Goal: Task Accomplishment & Management: Complete application form

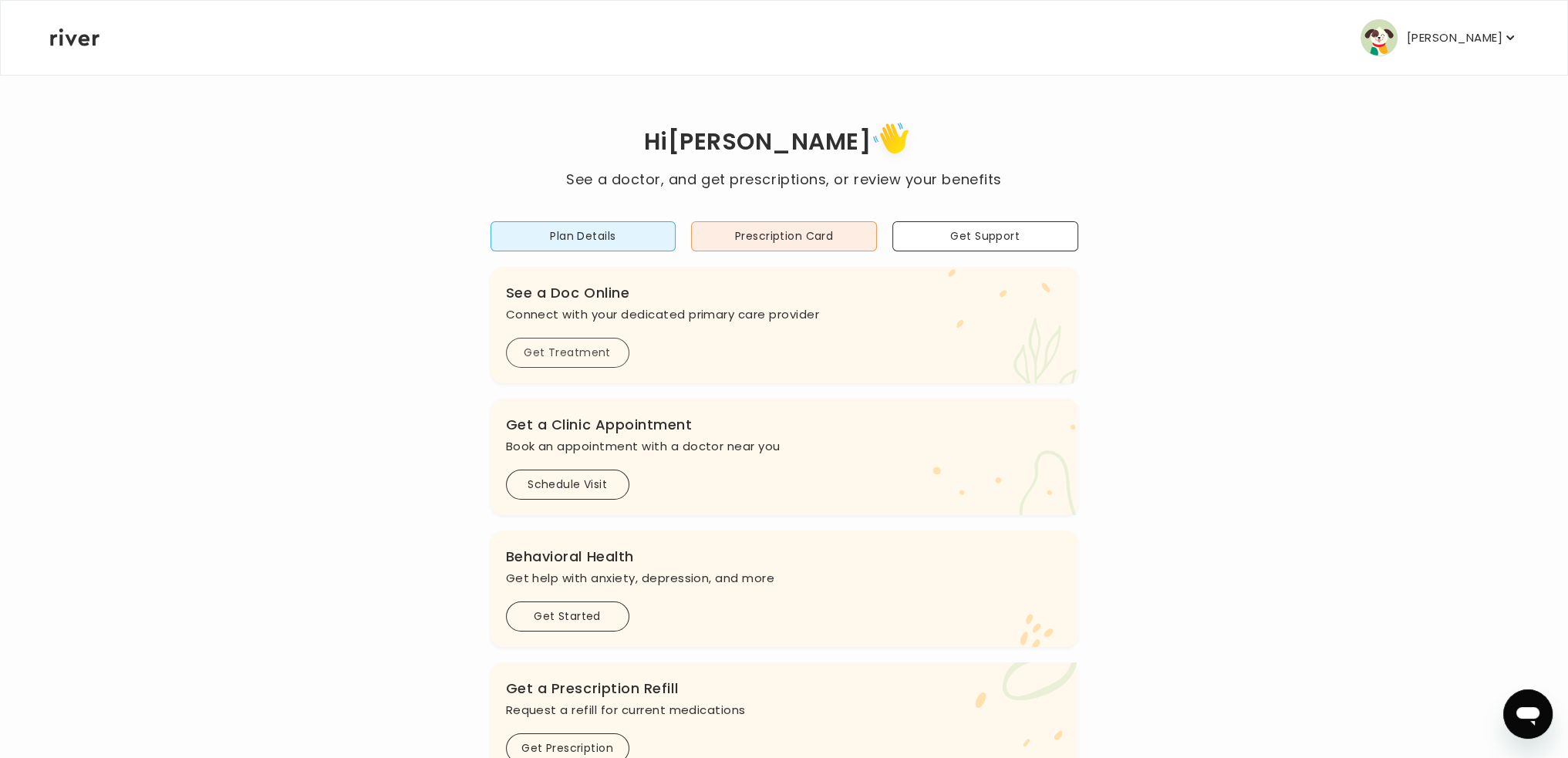
click at [581, 350] on button "Get Treatment" at bounding box center [568, 353] width 124 height 30
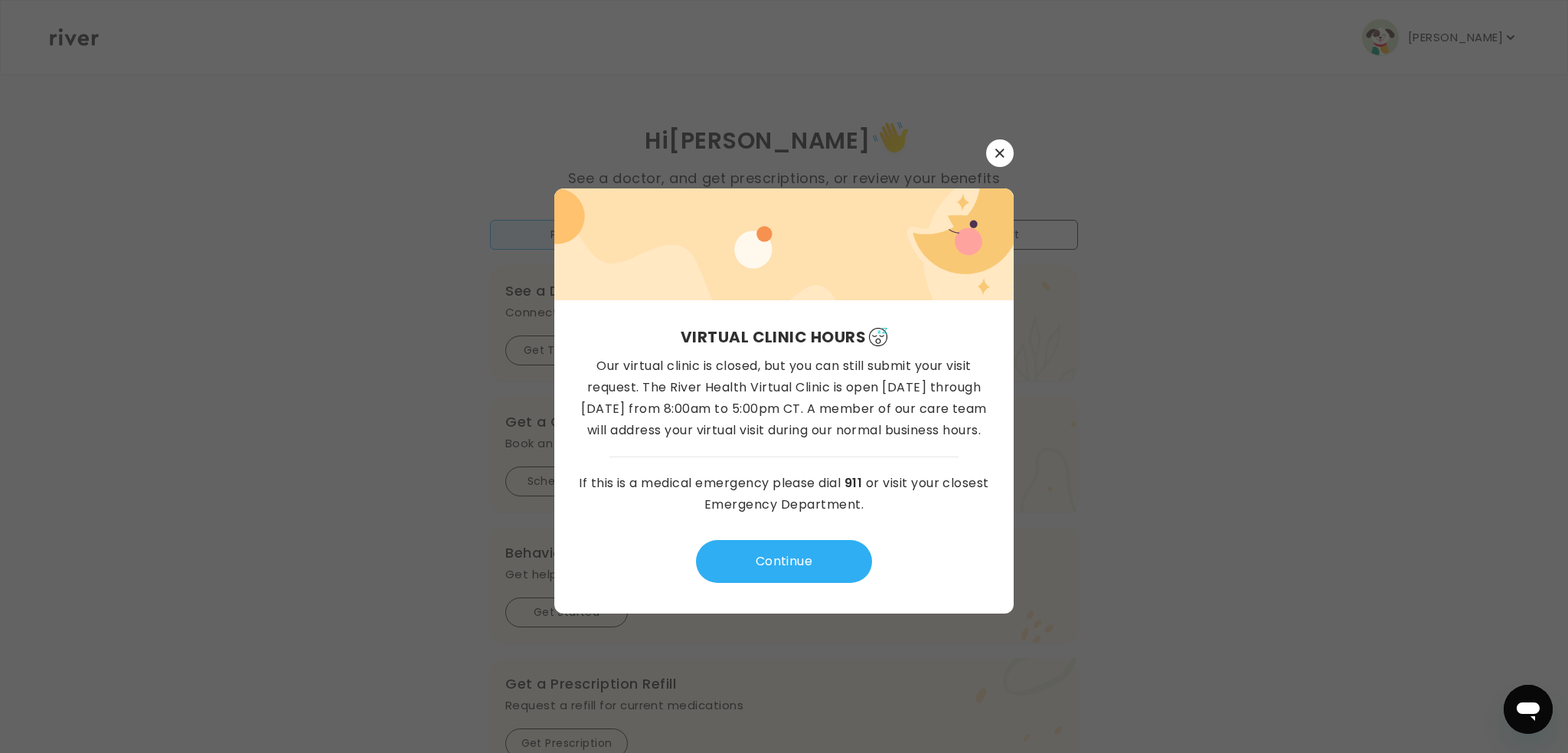
click at [1008, 155] on button "button" at bounding box center [1000, 153] width 28 height 28
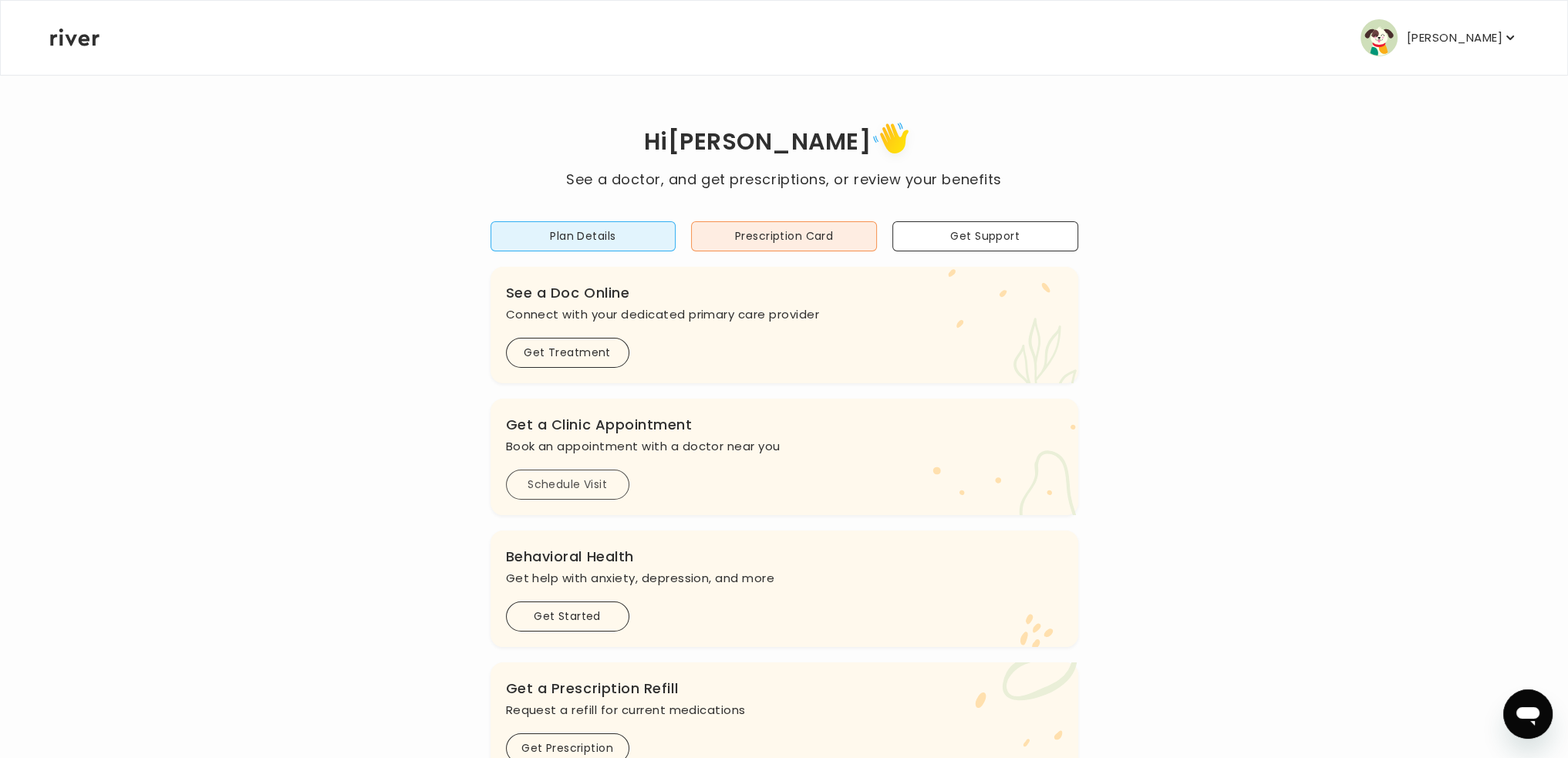
click at [583, 478] on button "Schedule Visit" at bounding box center [568, 484] width 124 height 30
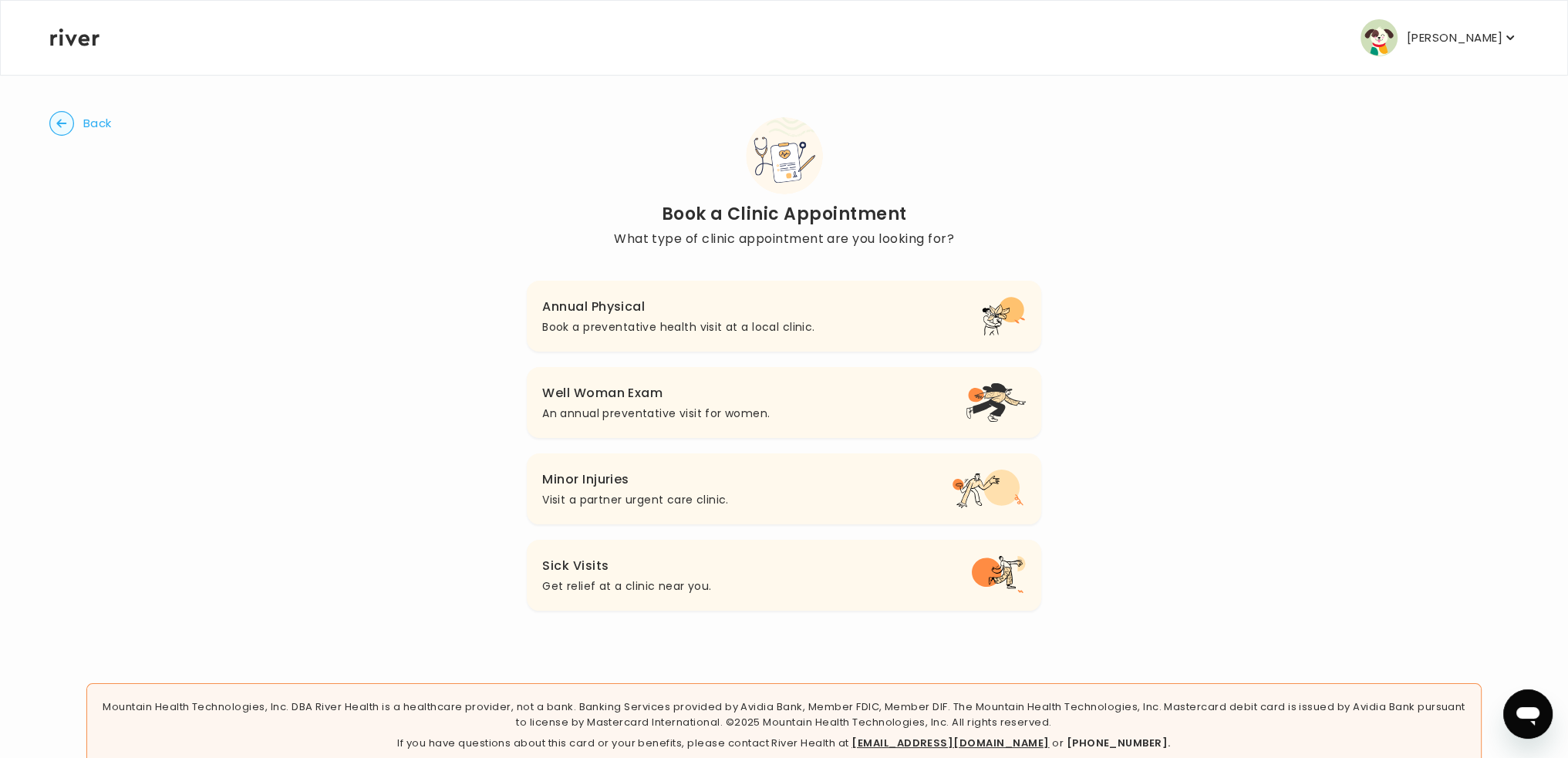
click at [703, 572] on h3 "Sick Visits" at bounding box center [626, 566] width 169 height 22
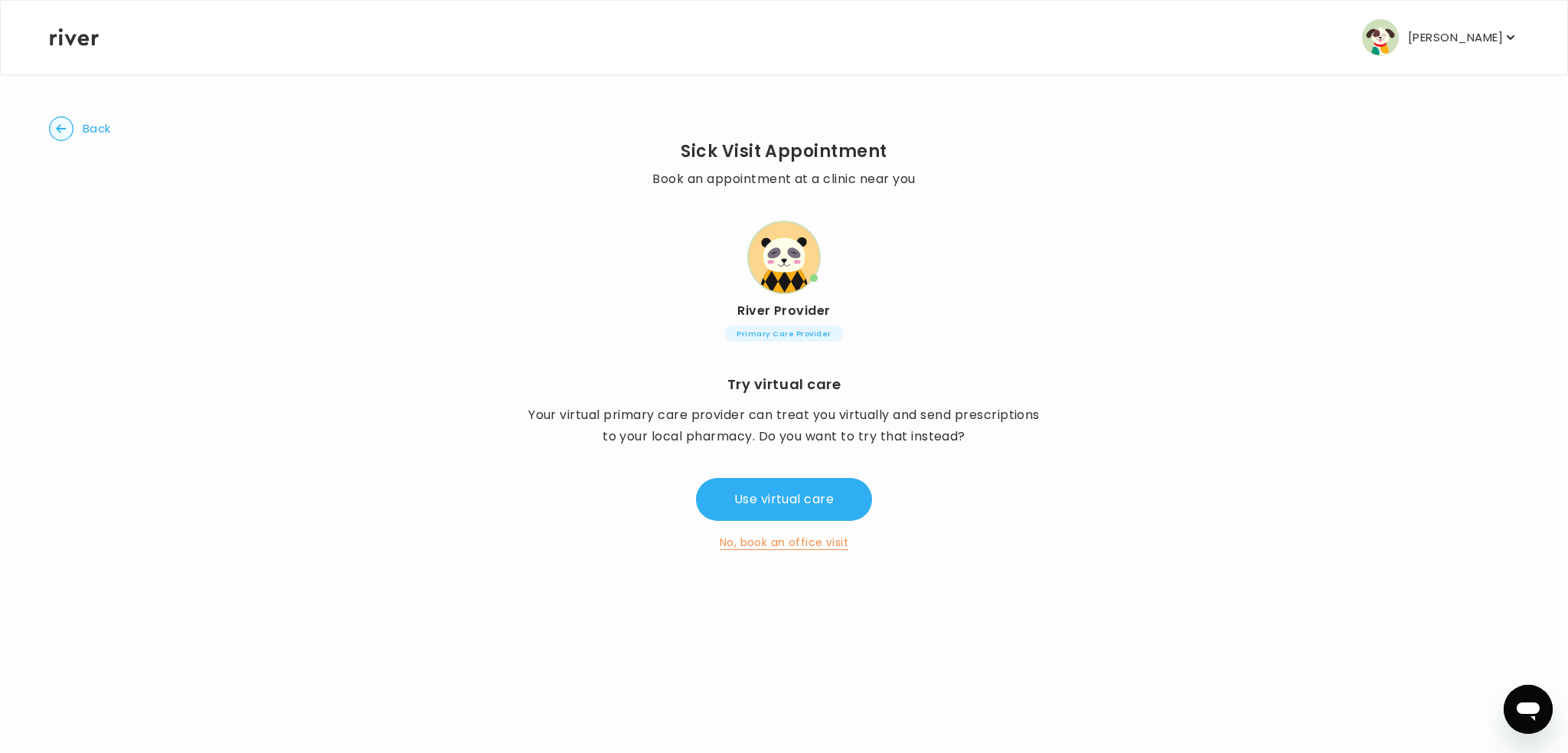
click at [775, 333] on span "Primary Care Provider" at bounding box center [784, 333] width 117 height 16
click at [778, 300] on div "Sick Visit Appointment Book an appointment at a clinic near you [GEOGRAPHIC_DAT…" at bounding box center [783, 242] width 262 height 203
click at [781, 258] on img at bounding box center [784, 258] width 73 height 73
click at [764, 432] on p "Your virtual primary care provider can treat you virtually and send prescriptio…" at bounding box center [784, 426] width 515 height 43
click at [792, 508] on button "Use virtual care" at bounding box center [784, 499] width 176 height 43
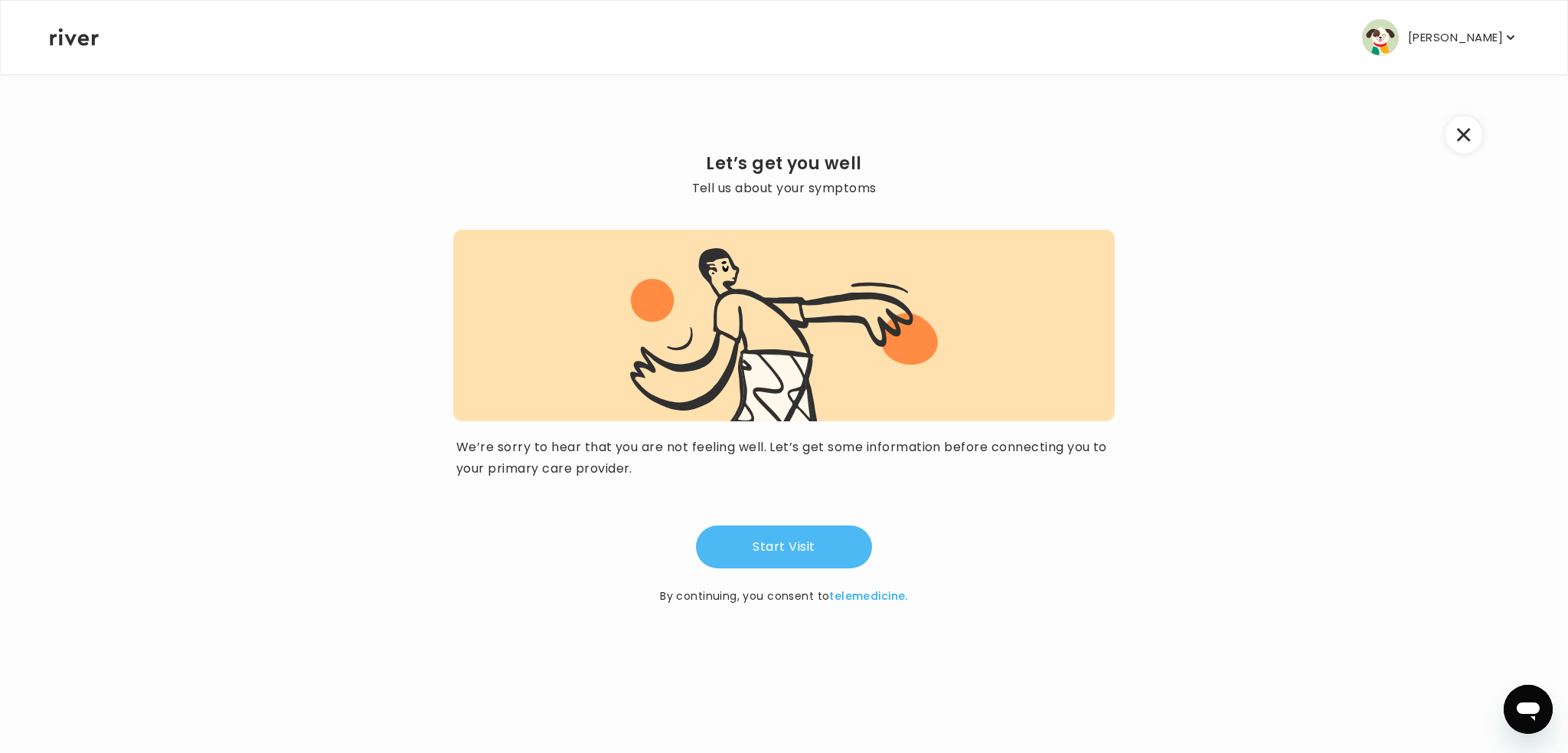
click at [760, 548] on button "Start Visit" at bounding box center [784, 547] width 176 height 43
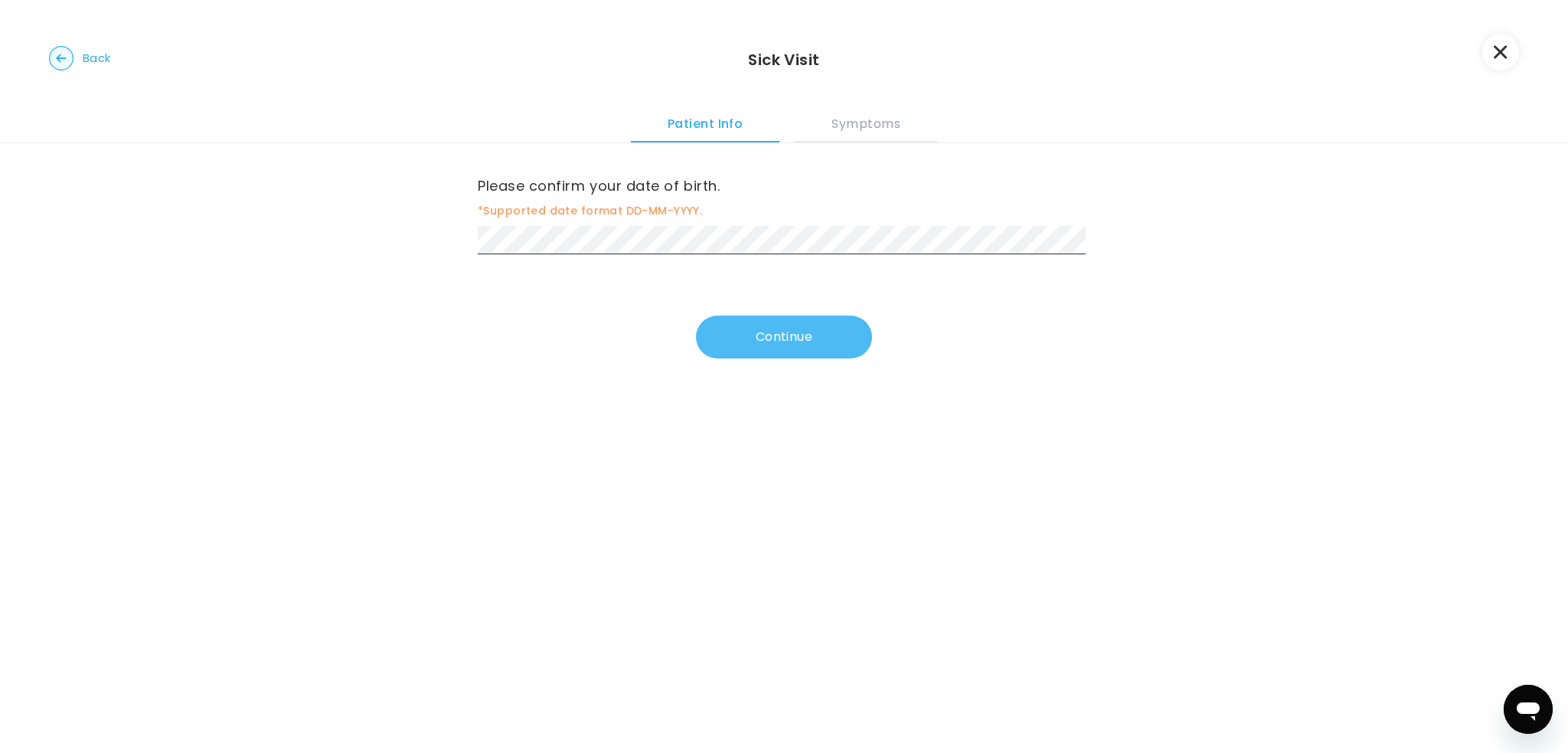
click at [761, 330] on button "Continue" at bounding box center [784, 337] width 176 height 43
click at [764, 330] on button "Continue" at bounding box center [784, 341] width 176 height 43
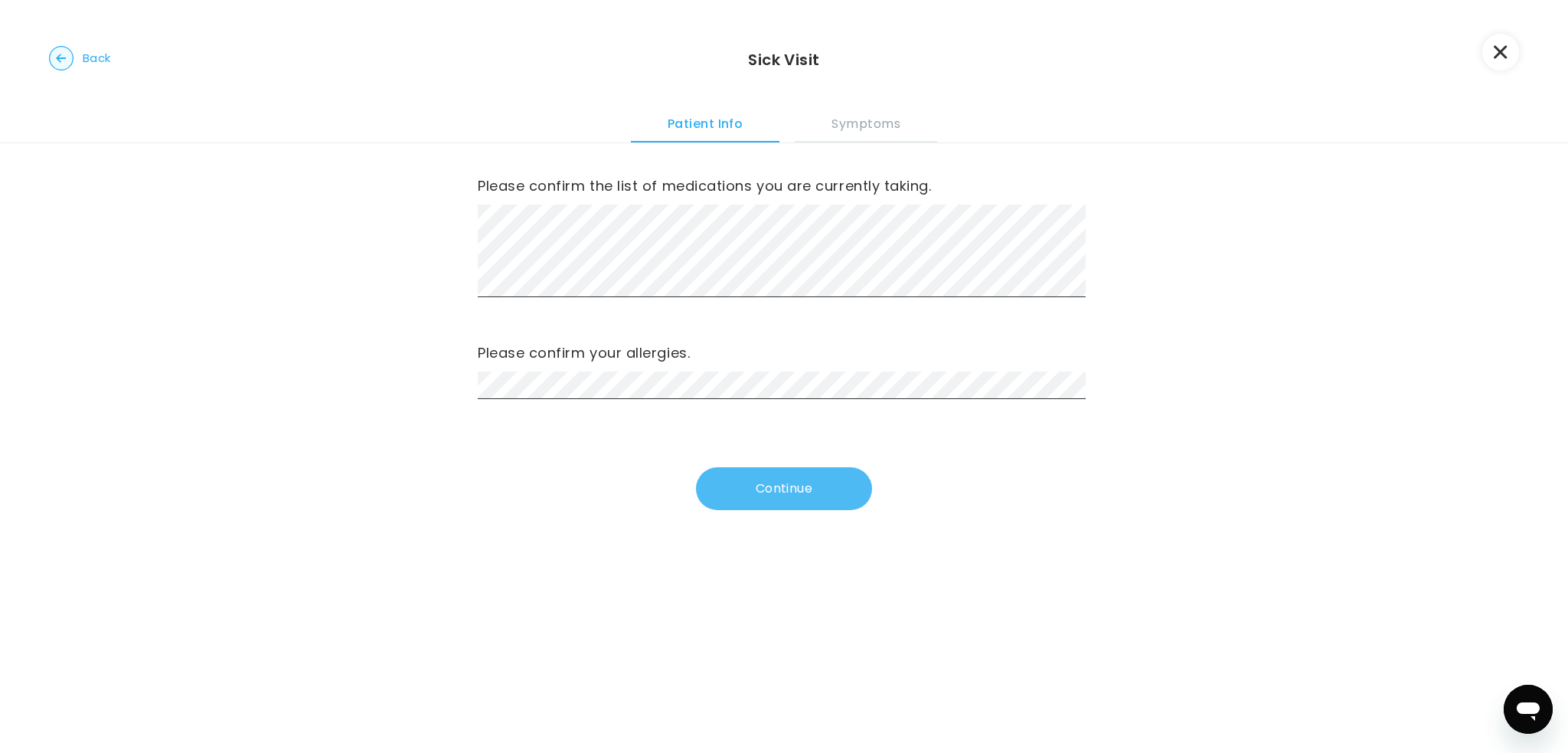
click at [780, 490] on button "Continue" at bounding box center [784, 489] width 176 height 43
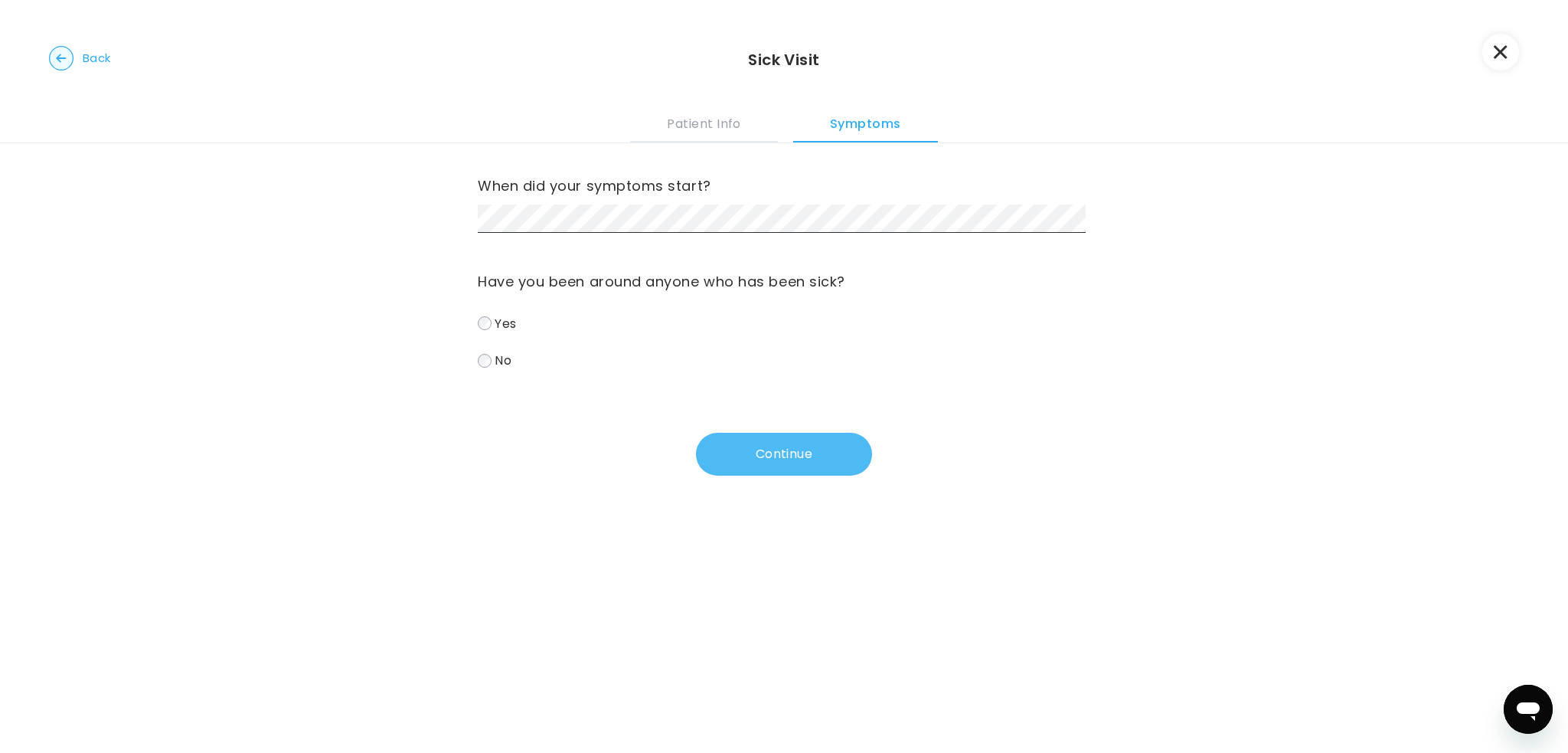
click at [760, 448] on button "Continue" at bounding box center [784, 455] width 176 height 43
click at [772, 456] on button "Continue" at bounding box center [784, 455] width 176 height 43
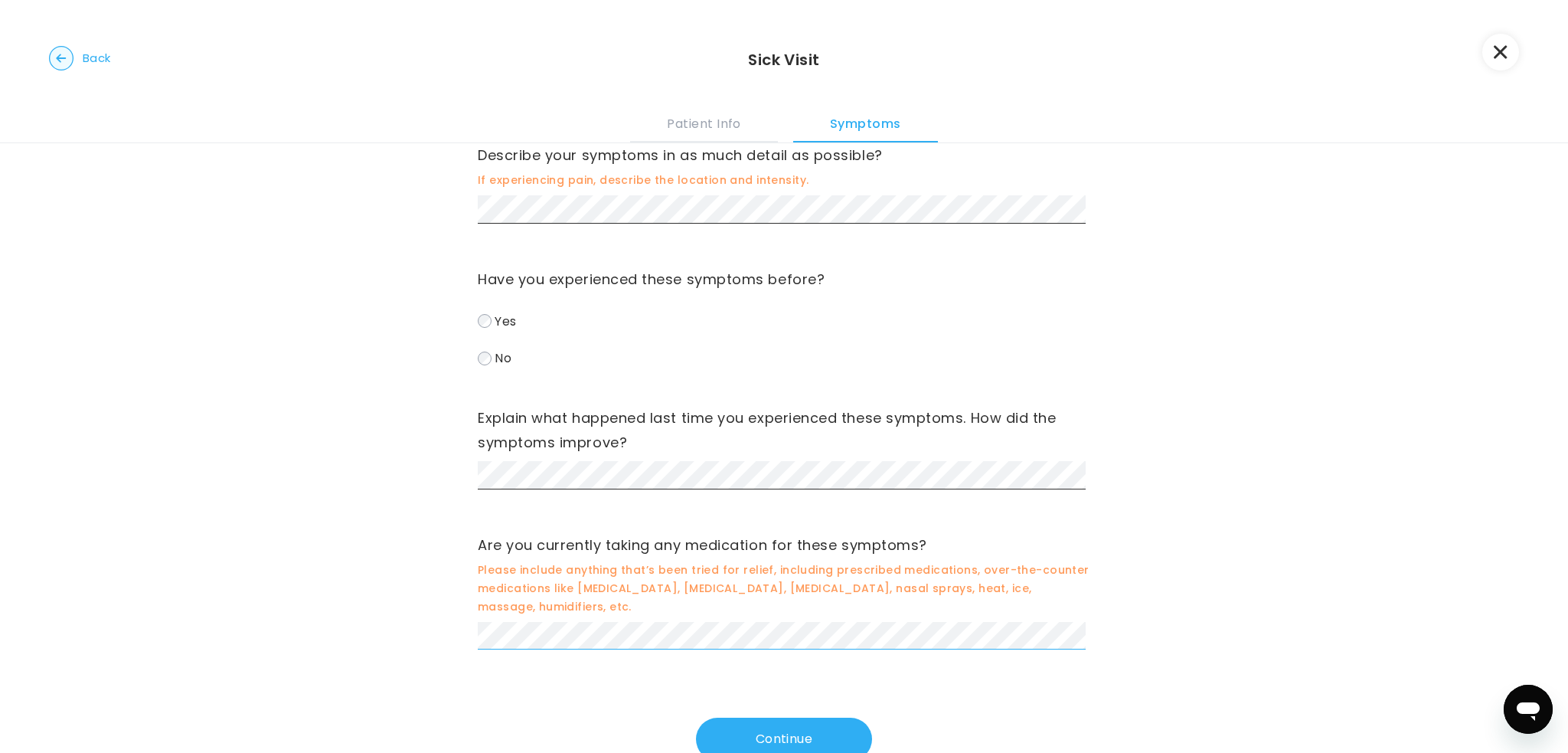
scroll to position [58, 0]
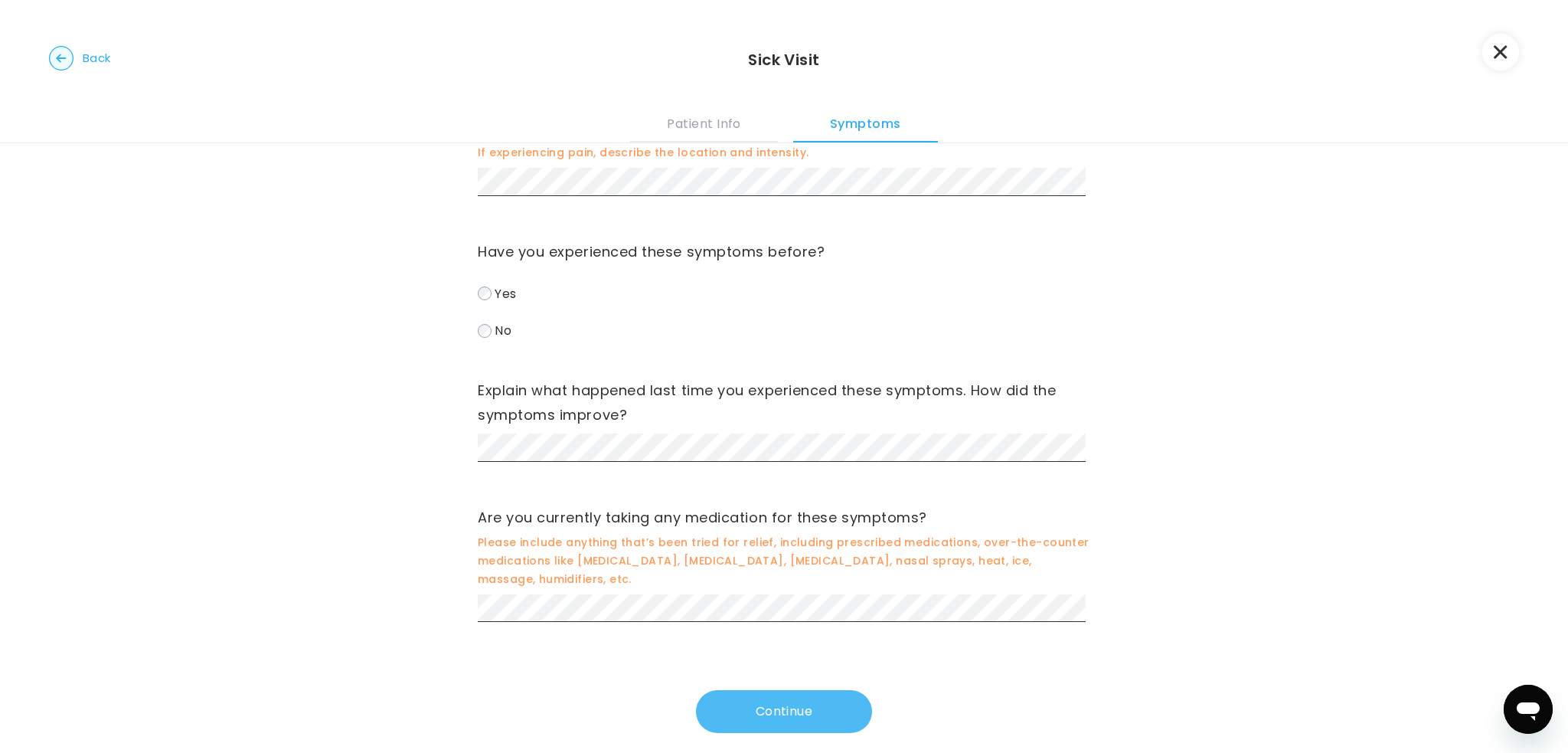
click at [743, 701] on button "Continue" at bounding box center [784, 712] width 176 height 43
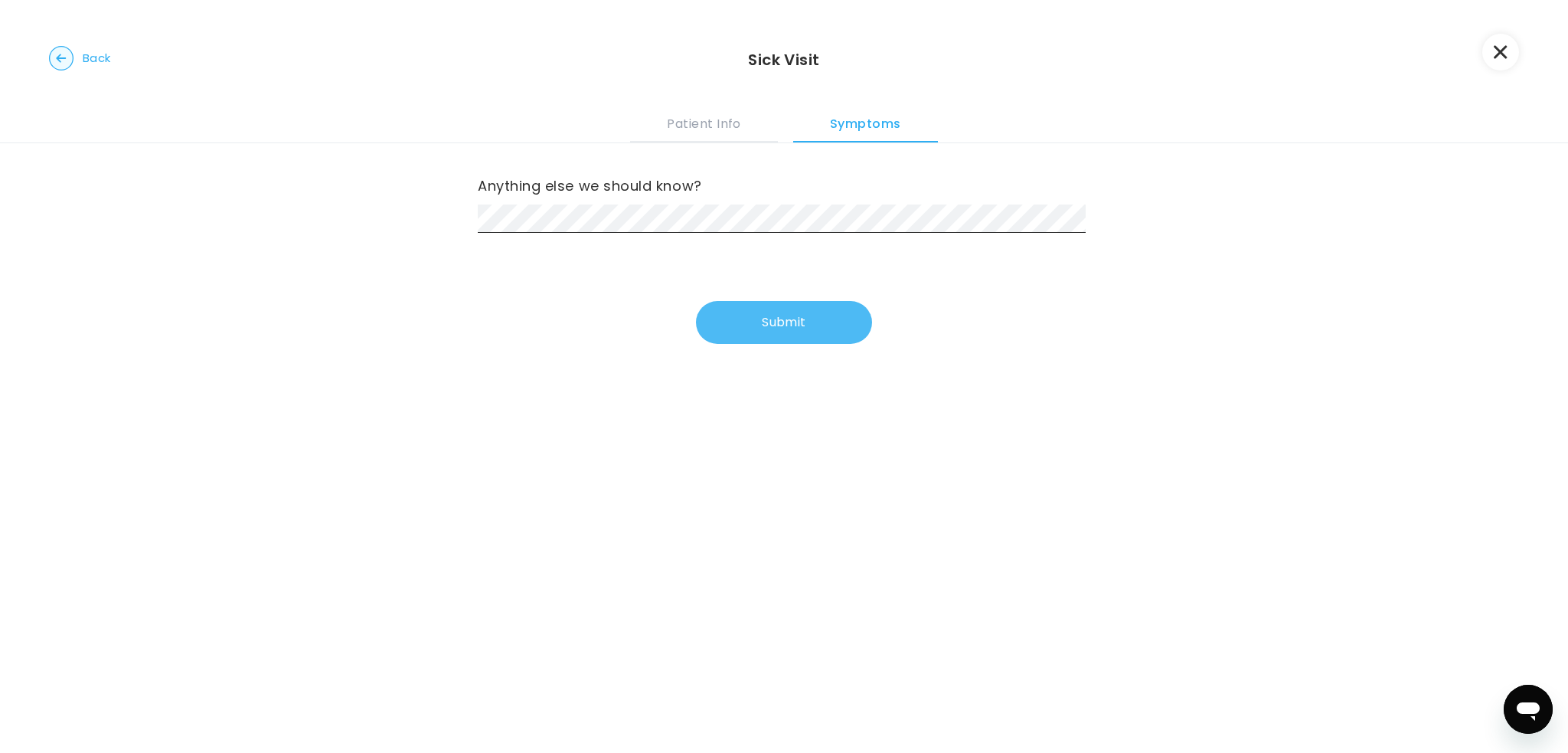
click at [774, 312] on button "Submit" at bounding box center [784, 323] width 176 height 43
